Goal: Task Accomplishment & Management: Use online tool/utility

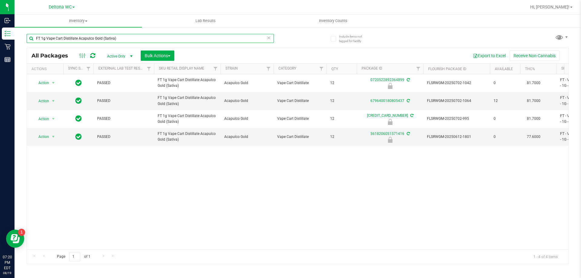
click at [95, 40] on input "FT 1g Vape Cart Distillate Acapulco Gold (Sativa)" at bounding box center [150, 38] width 247 height 9
click at [95, 39] on input "FT 1g Vape Cart Distillate Acapulco Gold (Sativa)" at bounding box center [150, 38] width 247 height 9
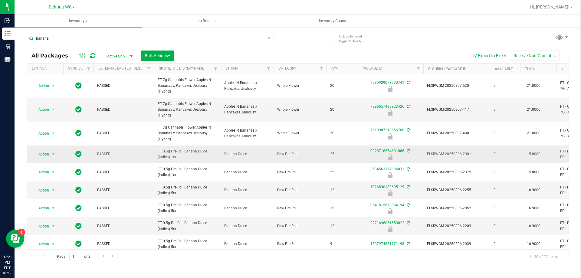
click at [177, 149] on span "FT 0.5g Pre-Roll Banana Dulce (Indica) 1ct" at bounding box center [187, 155] width 59 height 12
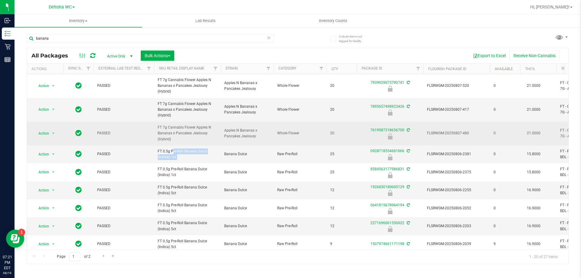
copy tr "FT 0.5g Pre-Roll Banana Dulce (Indica) 1ct"
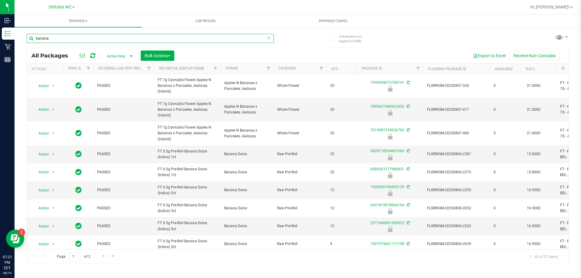
click at [90, 39] on input "banana" at bounding box center [150, 38] width 247 height 9
paste input "FT 0.5g Pre-Roll Banana Dulce (Indica) 1ct"
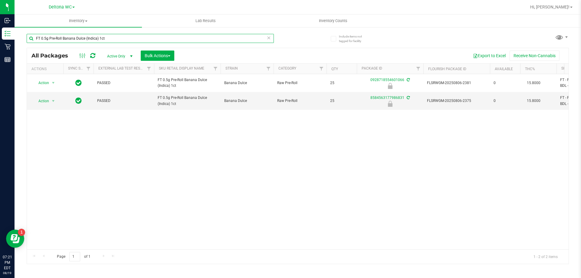
type input "FT 0.5g Pre-Roll Banana Dulce (Indica) 1ct"
click at [211, 169] on div "Action Action Edit attributes Global inventory Locate package Package audit log…" at bounding box center [298, 161] width 542 height 175
click at [50, 100] on span "select" at bounding box center [54, 101] width 8 height 8
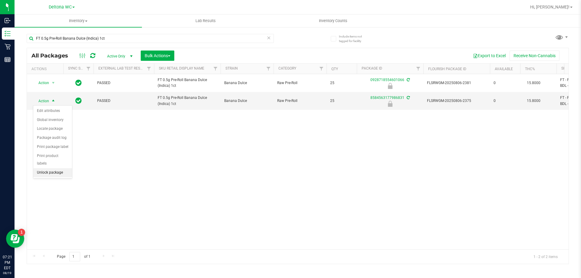
click at [51, 169] on li "Unlock package" at bounding box center [52, 172] width 39 height 9
